Goal: Communication & Community: Participate in discussion

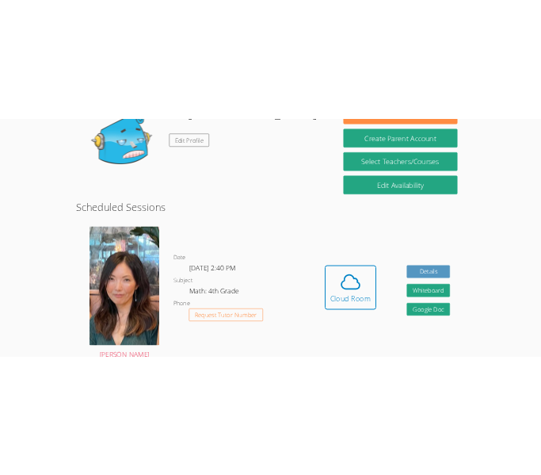
scroll to position [294, 0]
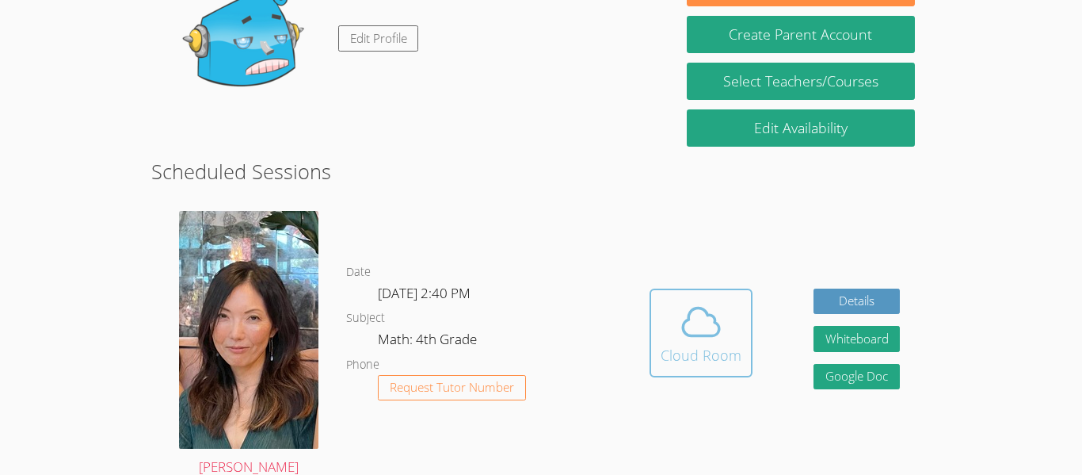
click at [690, 338] on icon at bounding box center [701, 321] width 44 height 44
click at [697, 358] on div "Cloud Room" at bounding box center [701, 355] width 81 height 22
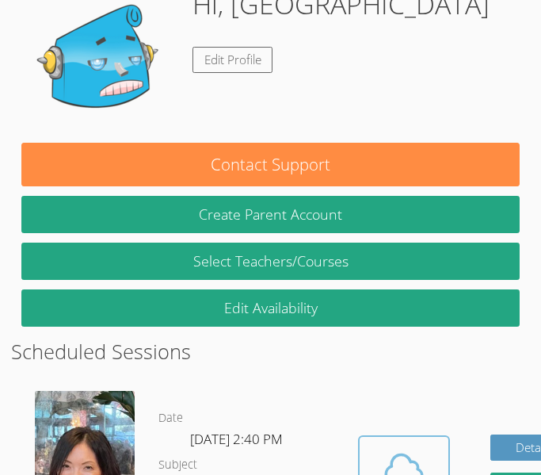
click at [382, 446] on icon at bounding box center [404, 468] width 44 height 44
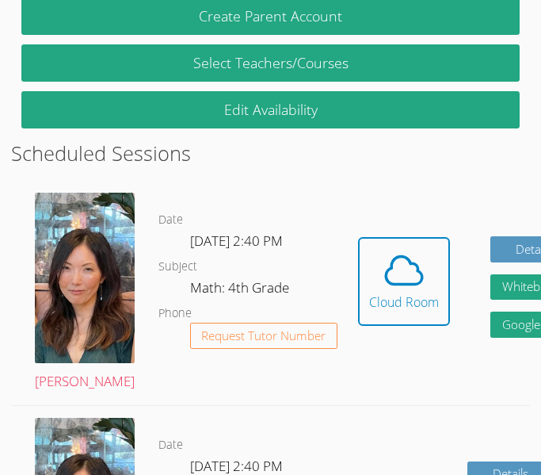
scroll to position [495, 0]
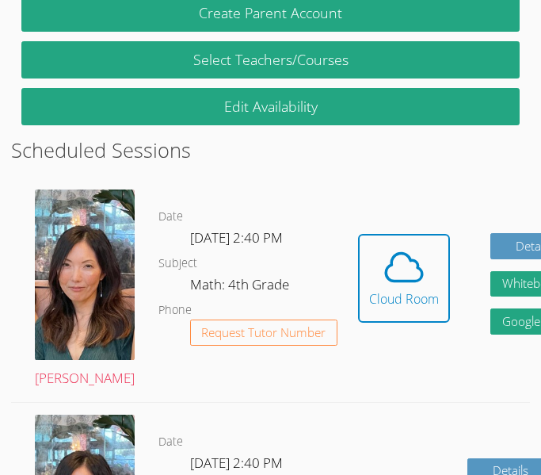
click at [382, 248] on icon at bounding box center [404, 267] width 44 height 44
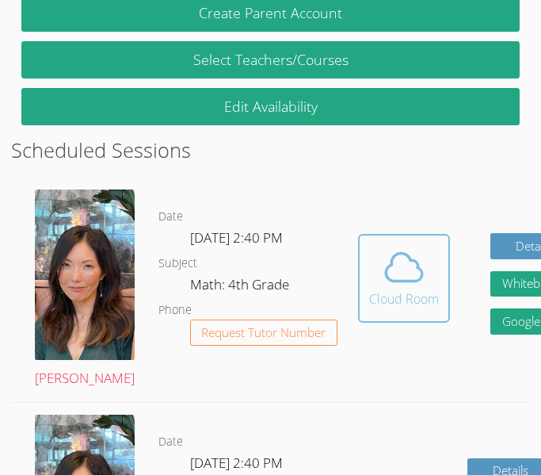
click at [386, 265] on icon at bounding box center [404, 267] width 36 height 28
click at [373, 256] on span at bounding box center [404, 267] width 70 height 44
click at [369, 289] on div "Cloud Room" at bounding box center [404, 298] width 70 height 19
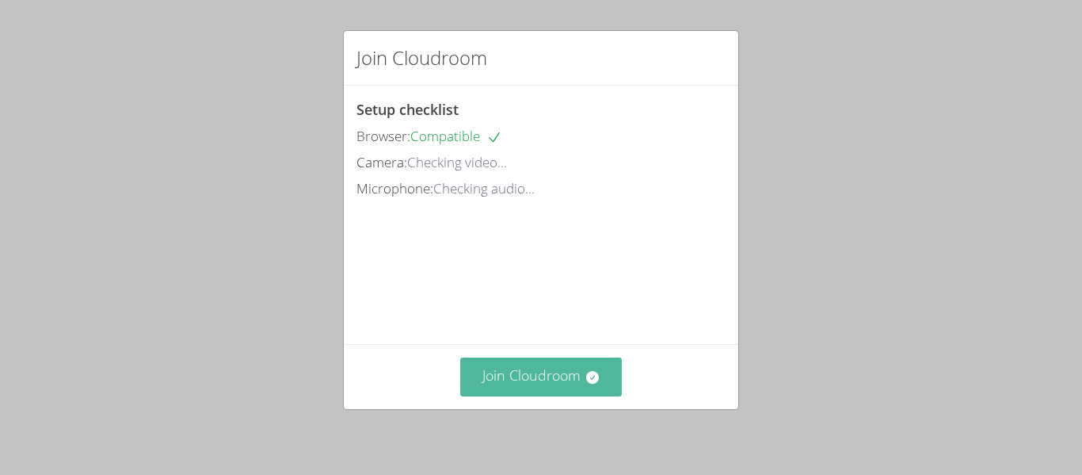
click at [601, 380] on button "Join Cloudroom" at bounding box center [541, 376] width 162 height 39
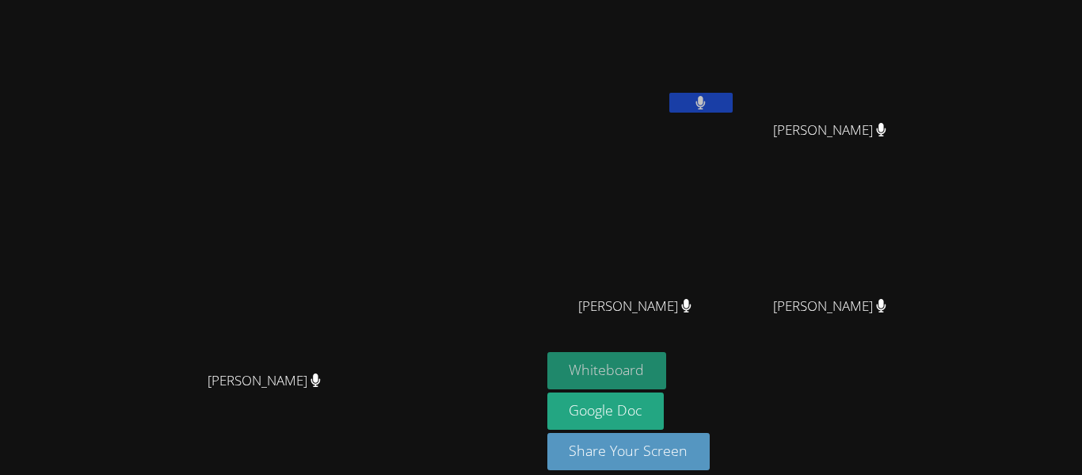
click at [667, 372] on button "Whiteboard" at bounding box center [607, 370] width 120 height 37
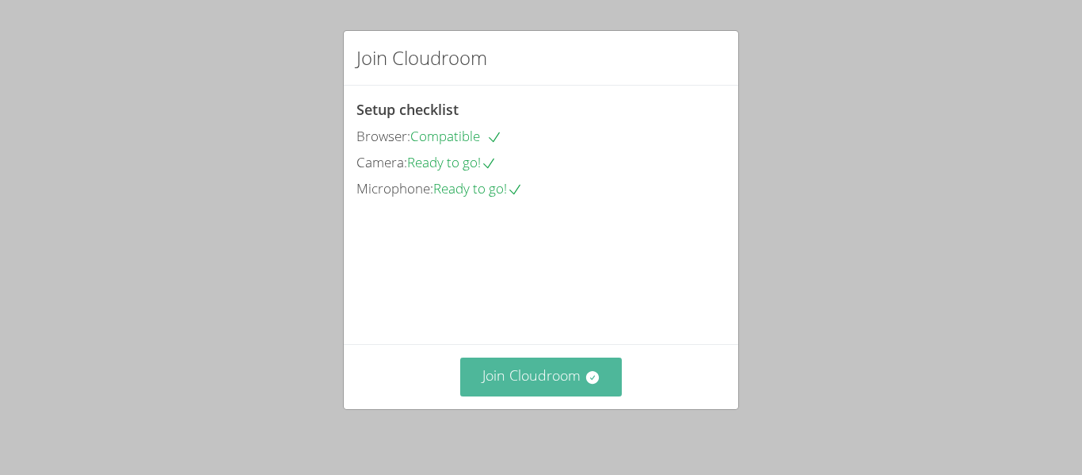
click at [606, 370] on button "Join Cloudroom" at bounding box center [541, 376] width 162 height 39
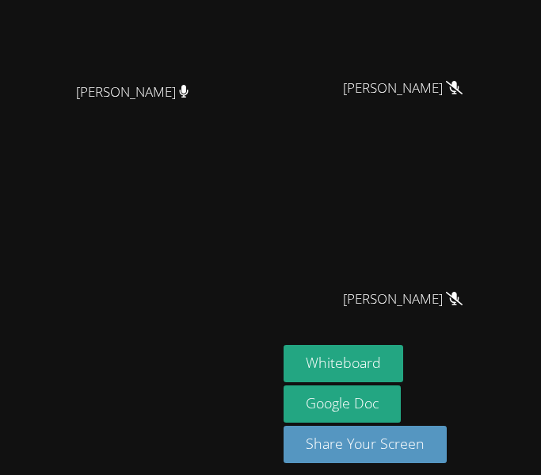
scroll to position [479, 0]
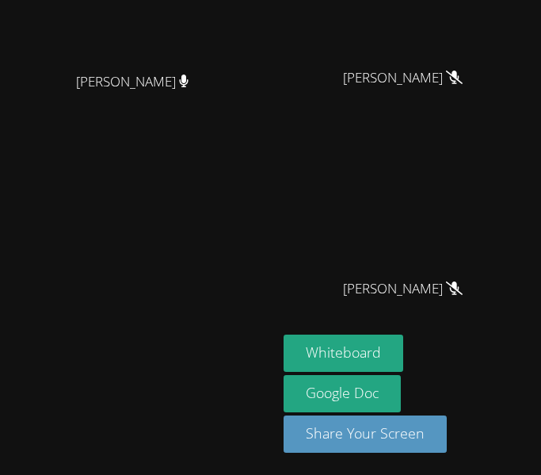
click at [422, 303] on div "[PERSON_NAME]" at bounding box center [409, 302] width 251 height 63
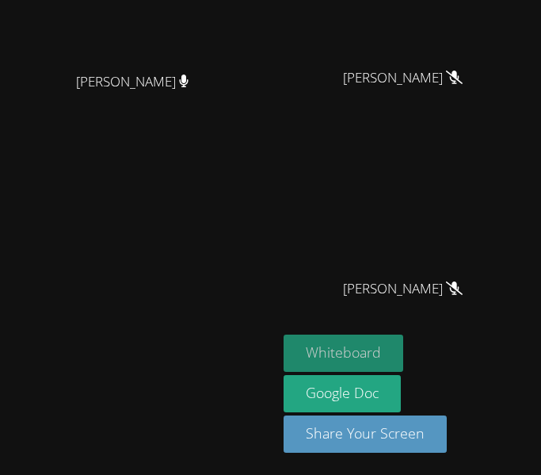
click at [376, 352] on button "Whiteboard" at bounding box center [344, 352] width 120 height 37
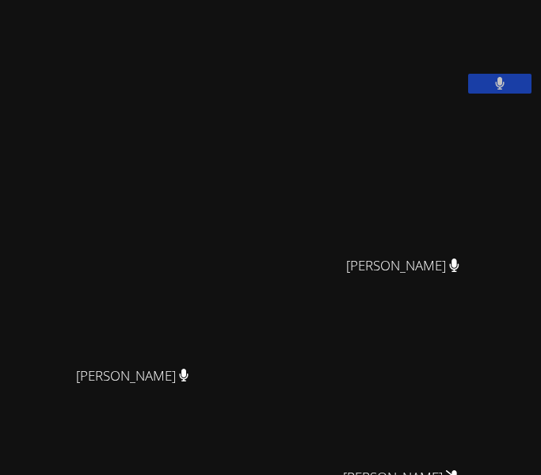
scroll to position [0, 0]
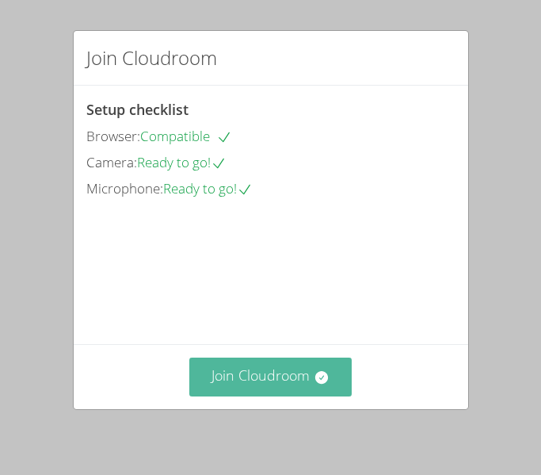
click at [208, 372] on button "Join Cloudroom" at bounding box center [270, 376] width 162 height 39
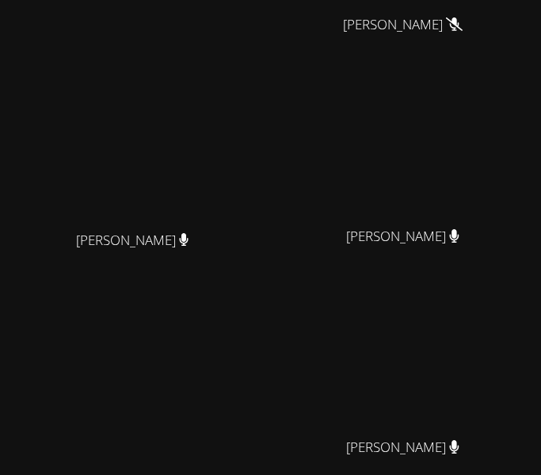
scroll to position [271, 0]
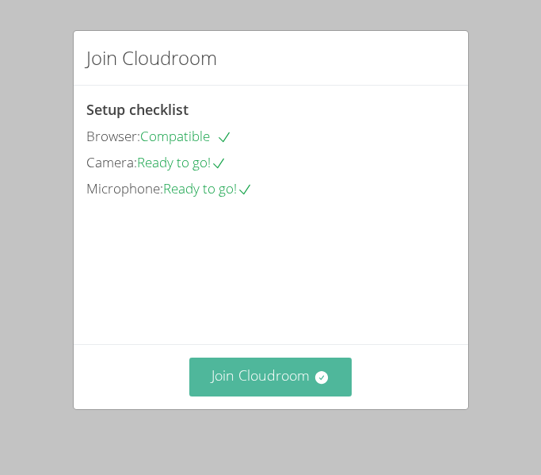
click at [258, 379] on button "Join Cloudroom" at bounding box center [270, 376] width 162 height 39
click at [330, 371] on button "Join Cloudroom" at bounding box center [270, 376] width 162 height 39
click at [311, 364] on button "Join Cloudroom" at bounding box center [270, 376] width 162 height 39
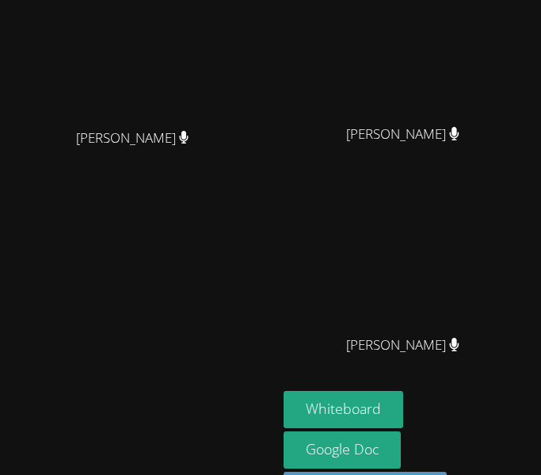
scroll to position [369, 0]
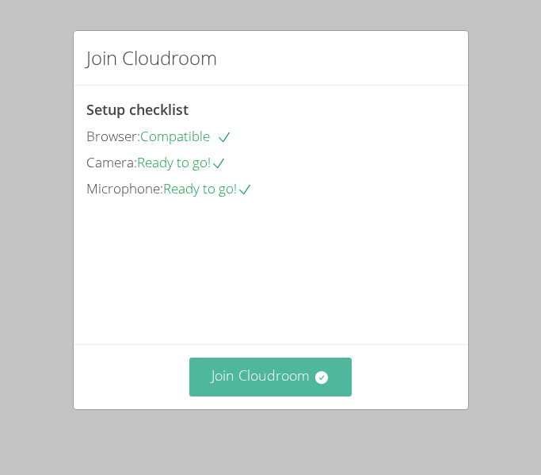
click at [312, 366] on button "Join Cloudroom" at bounding box center [270, 376] width 162 height 39
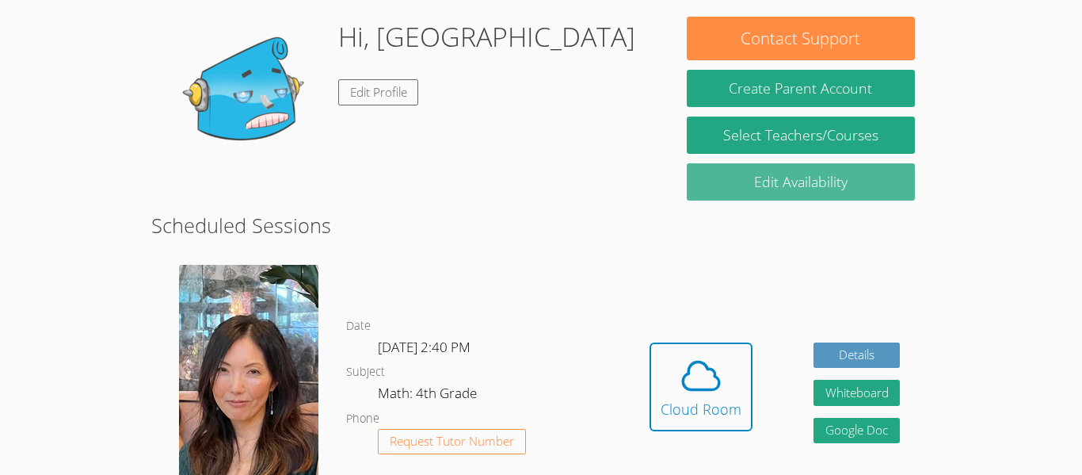
scroll to position [239, 0]
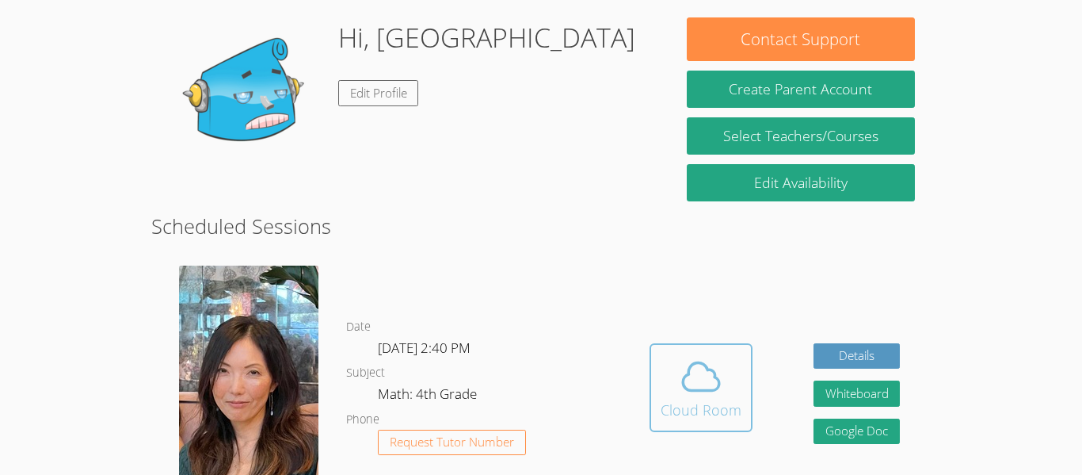
click at [729, 389] on span at bounding box center [701, 376] width 81 height 44
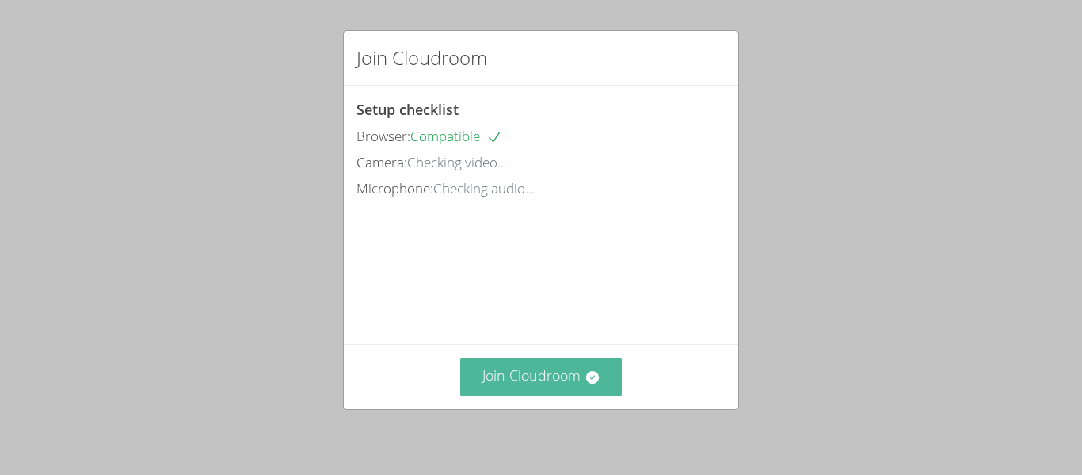
click at [588, 392] on button "Join Cloudroom" at bounding box center [541, 376] width 162 height 39
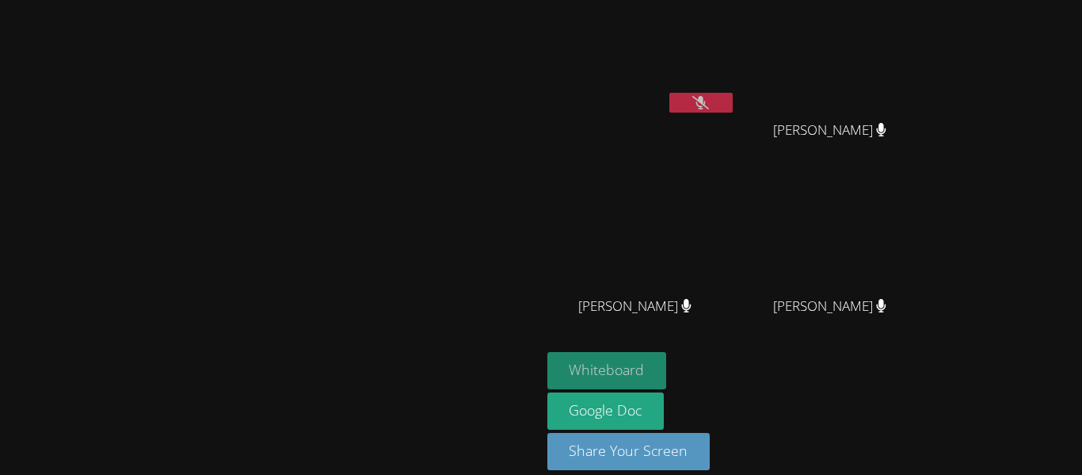
click at [667, 371] on button "Whiteboard" at bounding box center [607, 370] width 120 height 37
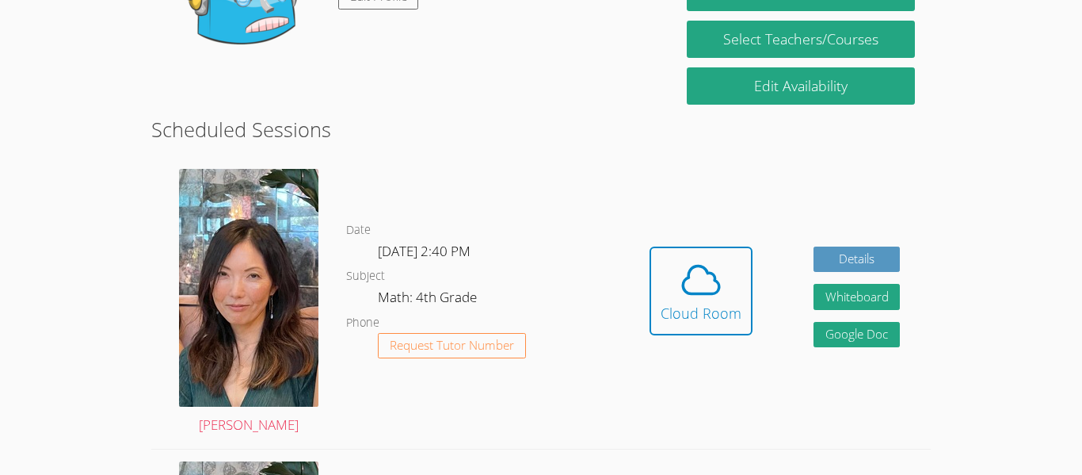
scroll to position [337, 0]
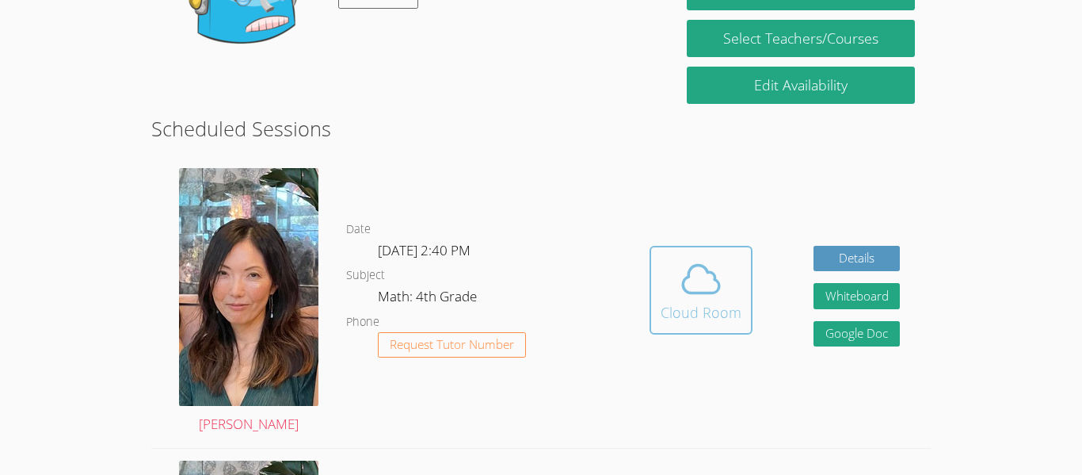
click at [727, 311] on div "Cloud Room" at bounding box center [701, 312] width 81 height 22
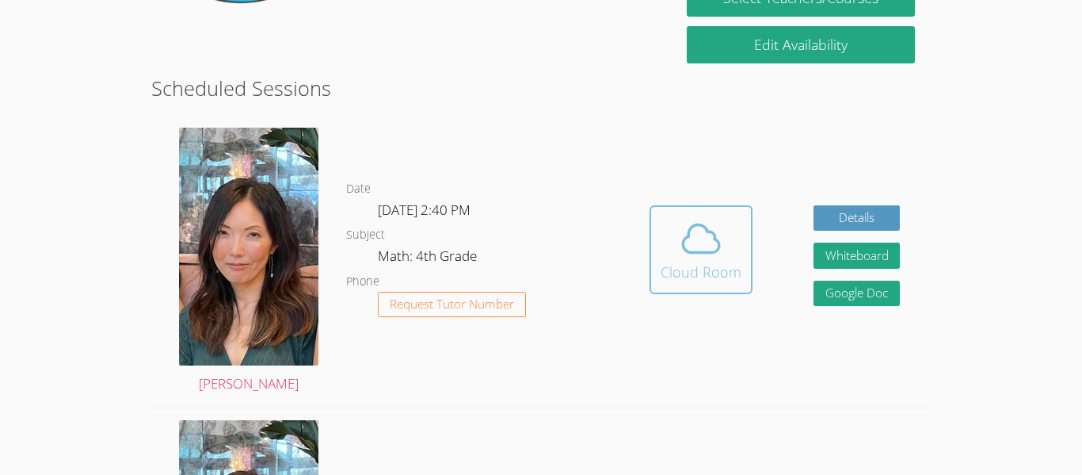
scroll to position [383, 0]
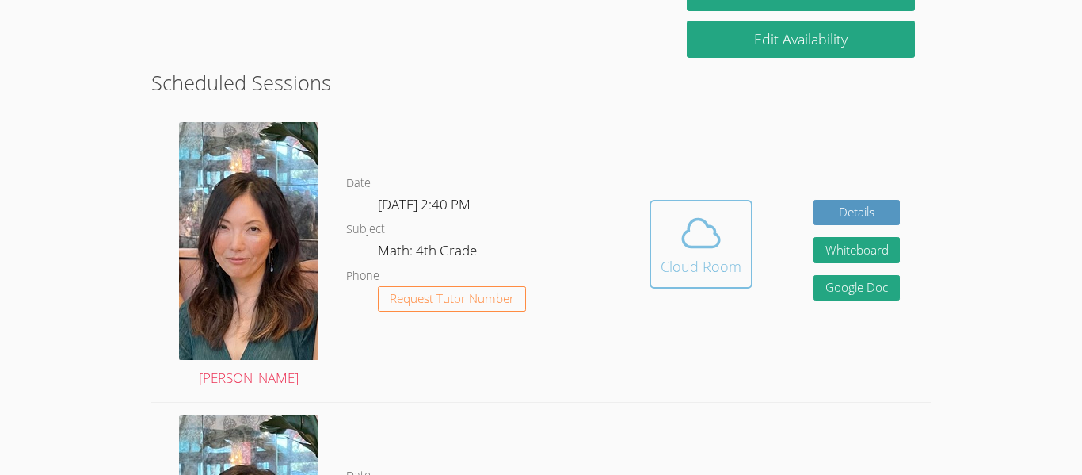
click at [698, 249] on icon at bounding box center [701, 233] width 44 height 44
click at [685, 241] on icon at bounding box center [701, 233] width 44 height 44
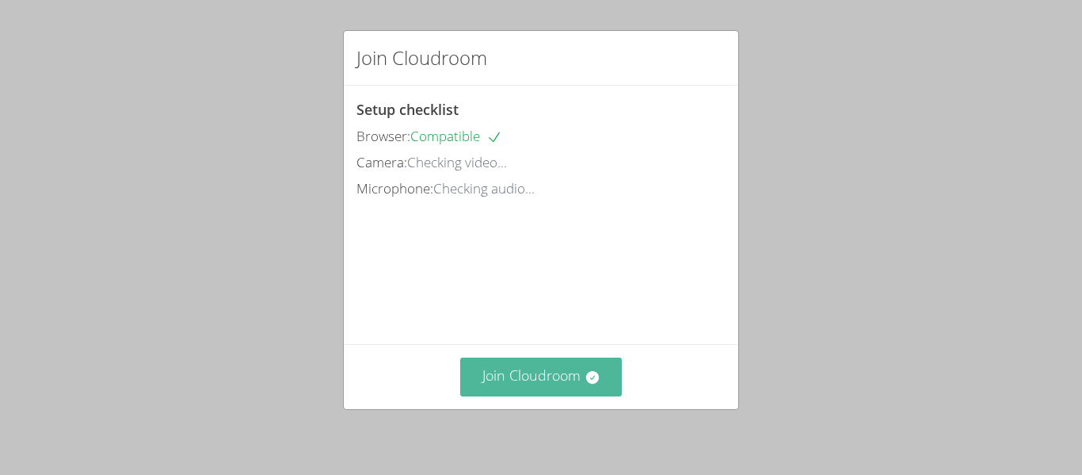
click at [593, 385] on button "Join Cloudroom" at bounding box center [541, 376] width 162 height 39
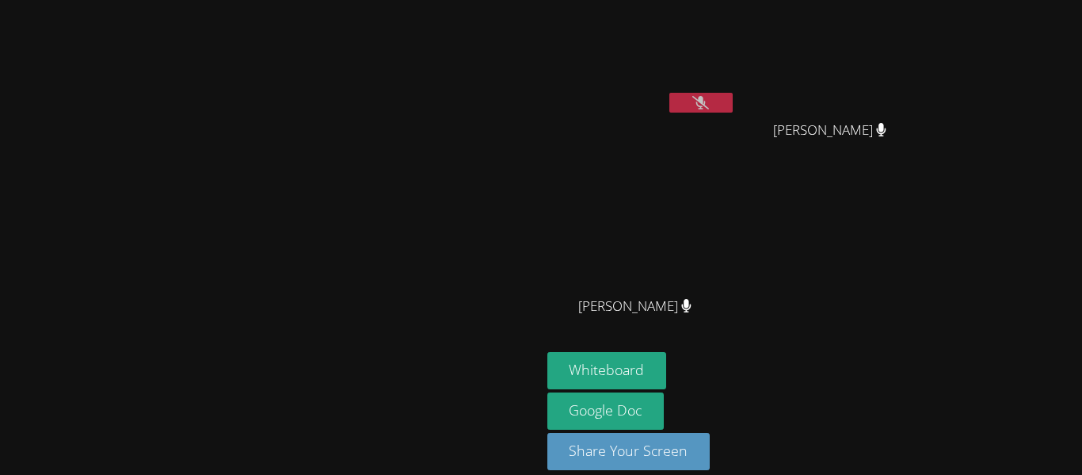
scroll to position [17, 0]
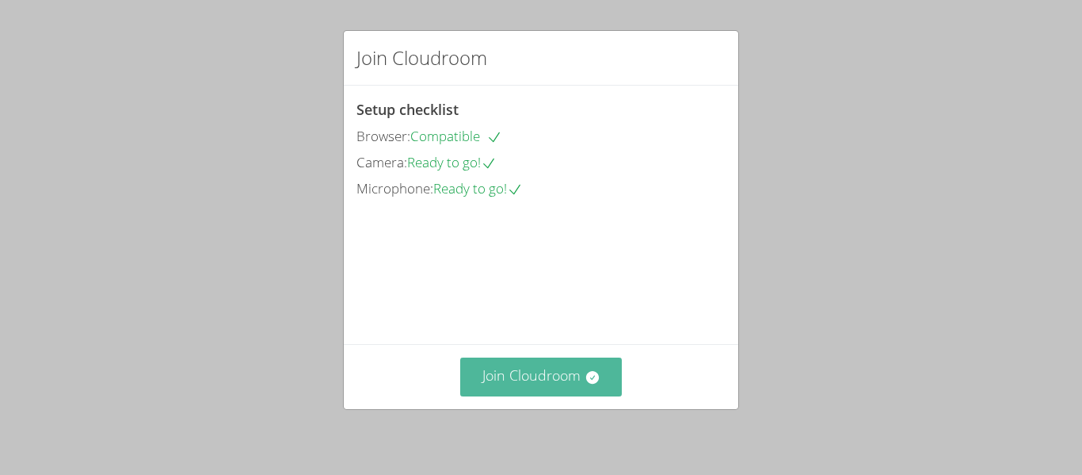
click at [578, 383] on button "Join Cloudroom" at bounding box center [541, 376] width 162 height 39
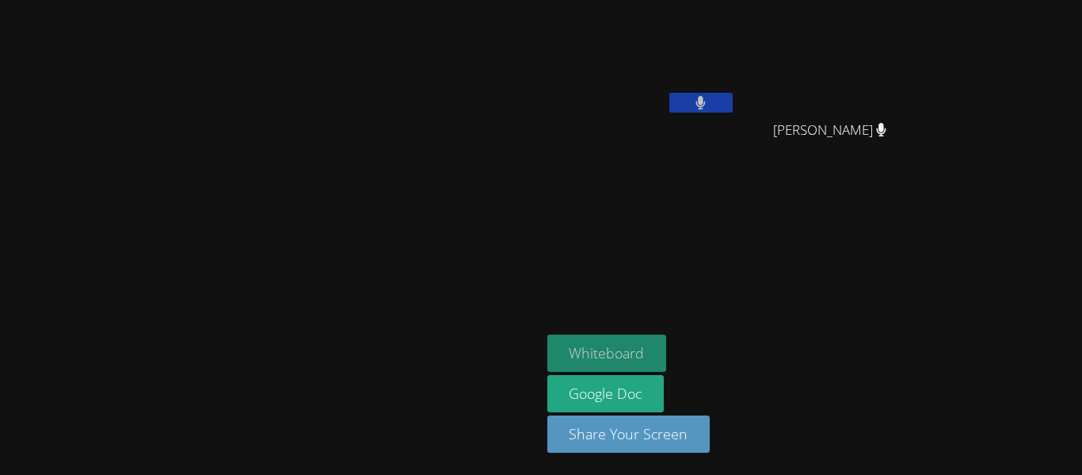
click at [667, 364] on button "Whiteboard" at bounding box center [607, 352] width 120 height 37
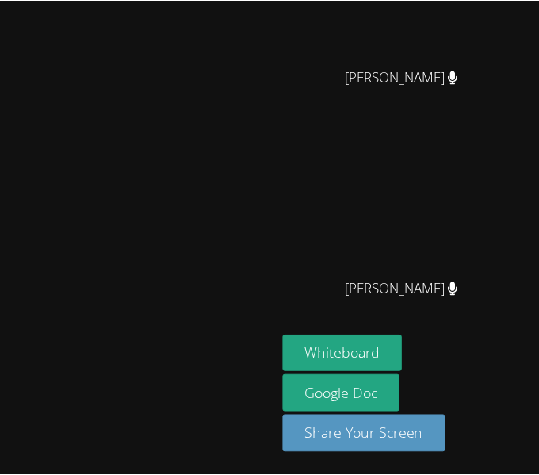
scroll to position [265, 0]
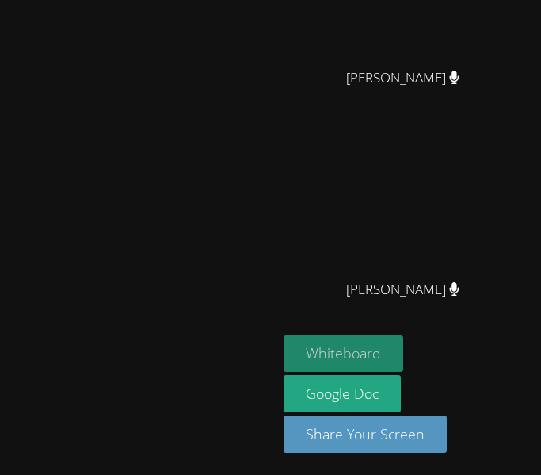
click at [355, 372] on button "Whiteboard" at bounding box center [344, 353] width 120 height 37
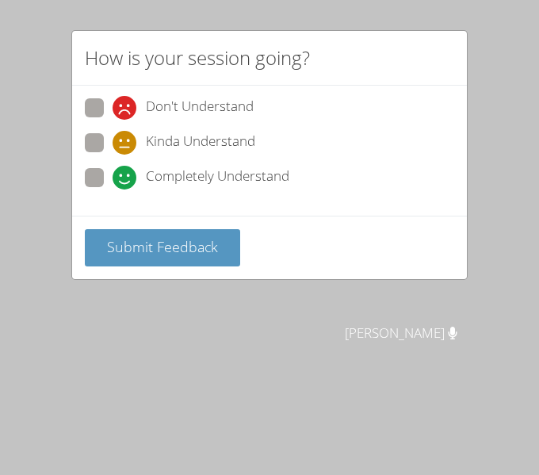
scroll to position [174, 0]
click at [281, 187] on span "Completely Understand" at bounding box center [217, 178] width 143 height 24
click at [126, 181] on input "Completely Understand" at bounding box center [119, 174] width 13 height 13
radio input "true"
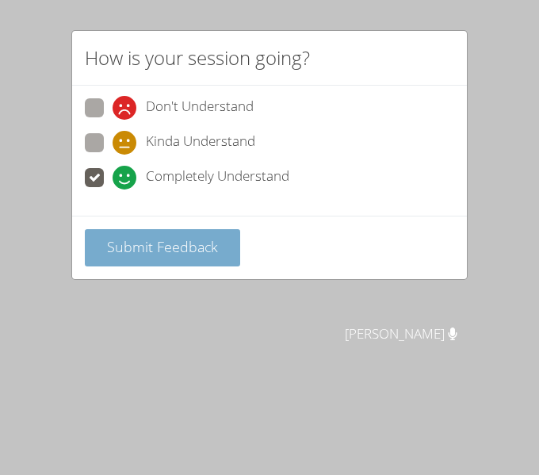
click at [181, 254] on span "Submit Feedback" at bounding box center [162, 246] width 111 height 19
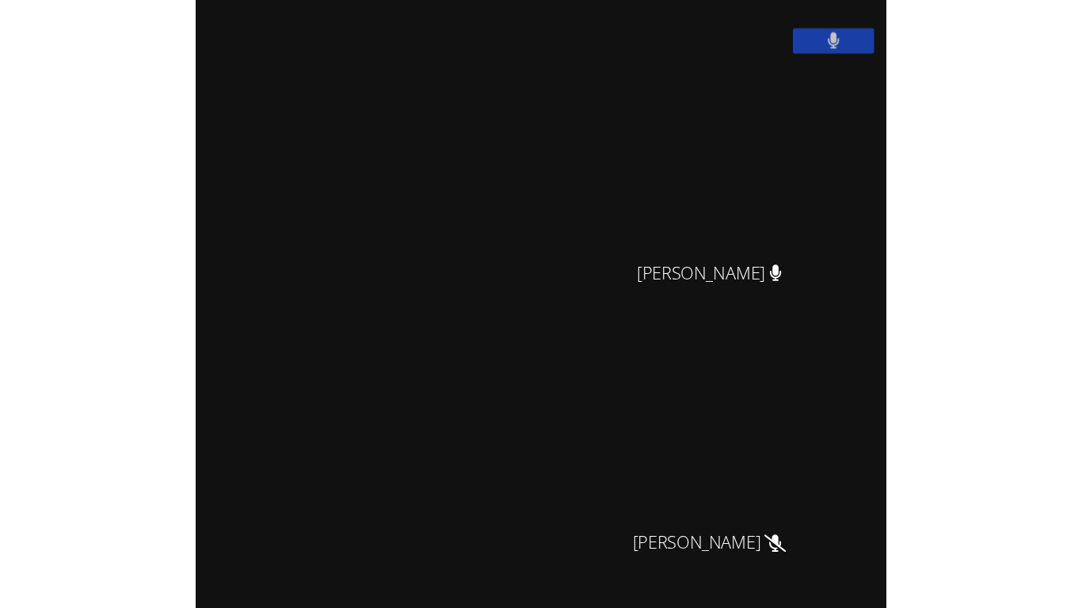
scroll to position [0, 0]
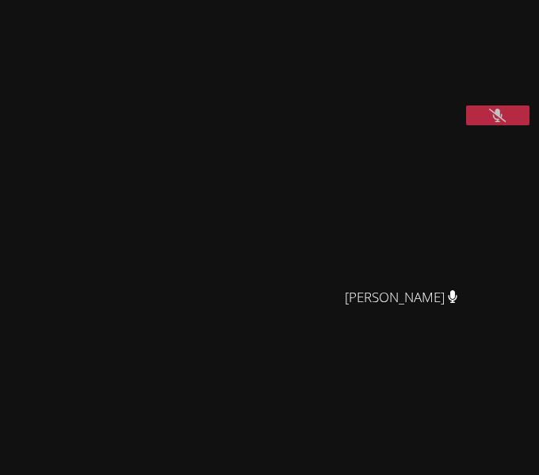
click at [491, 125] on button at bounding box center [497, 115] width 63 height 20
click at [490, 125] on button at bounding box center [497, 115] width 63 height 20
